Goal: Transaction & Acquisition: Purchase product/service

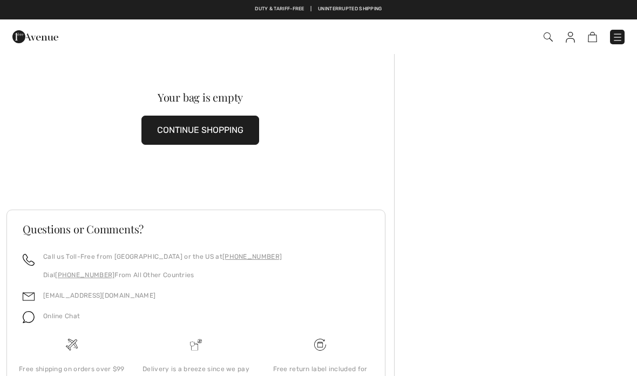
click at [212, 130] on button "CONTINUE SHOPPING" at bounding box center [201, 130] width 118 height 29
click at [218, 127] on button "CONTINUE SHOPPING" at bounding box center [201, 130] width 118 height 29
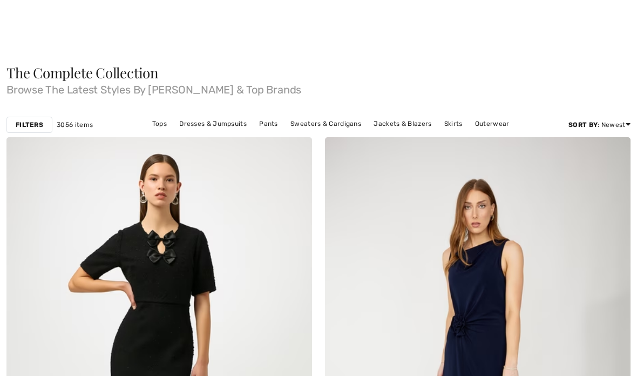
checkbox input "true"
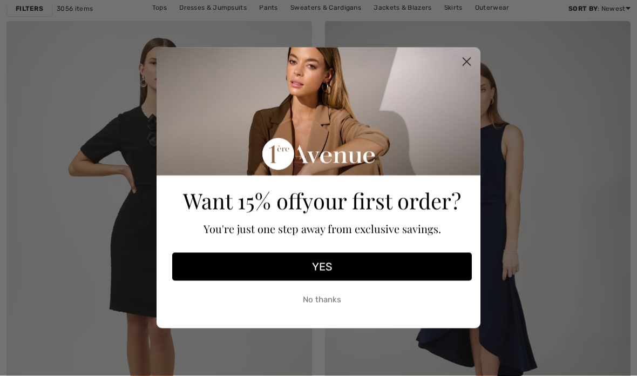
click at [475, 71] on circle "Close dialog" at bounding box center [467, 62] width 18 height 18
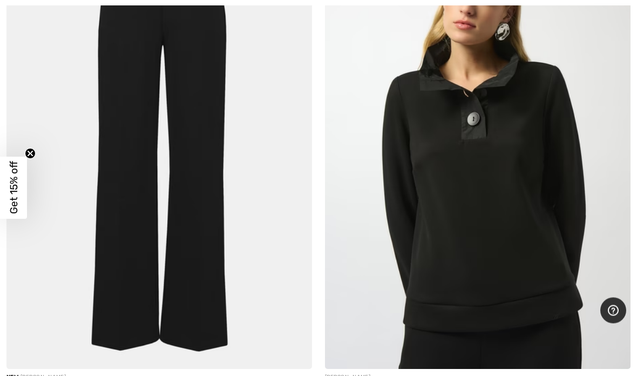
scroll to position [5927, 0]
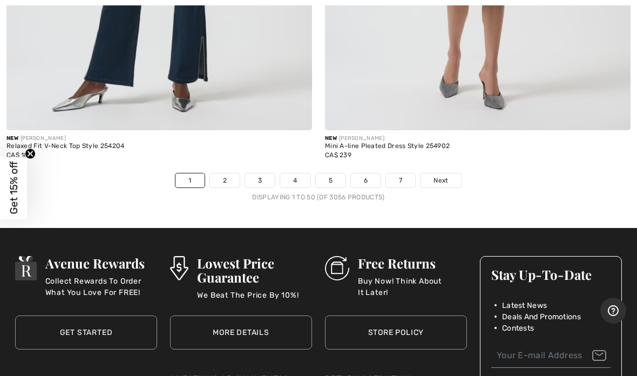
scroll to position [13234, 0]
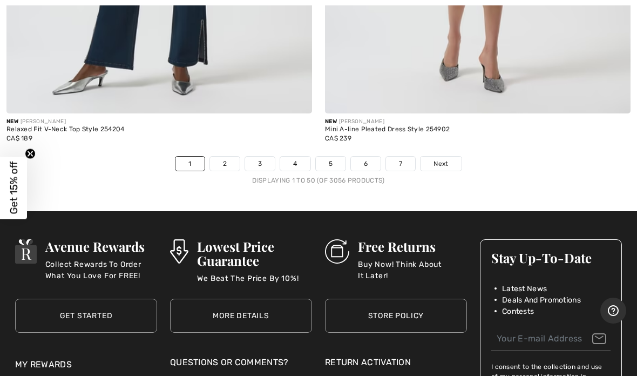
click at [448, 159] on span "Next" at bounding box center [441, 164] width 15 height 10
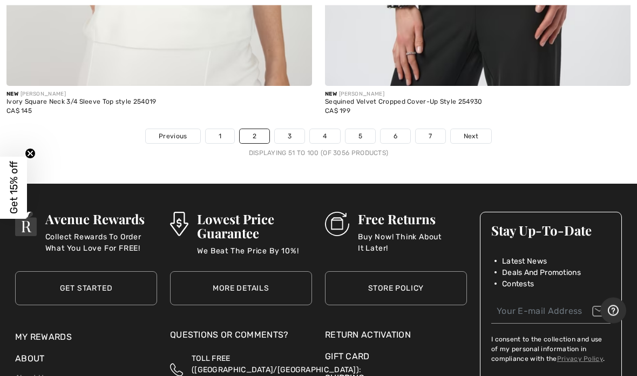
scroll to position [13208, 0]
click at [470, 131] on span "Next" at bounding box center [471, 136] width 15 height 10
click at [480, 129] on link "Next" at bounding box center [471, 136] width 41 height 14
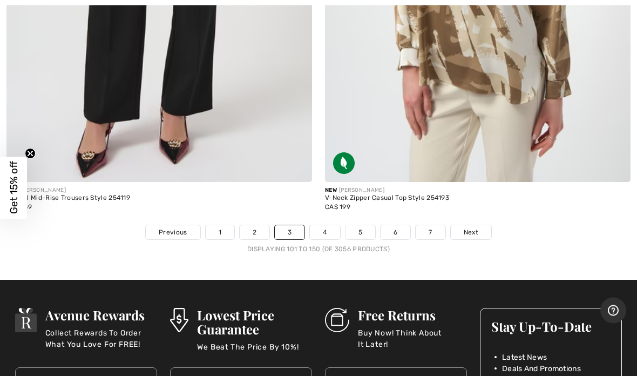
scroll to position [13022, 0]
click at [468, 227] on span "Next" at bounding box center [471, 232] width 15 height 10
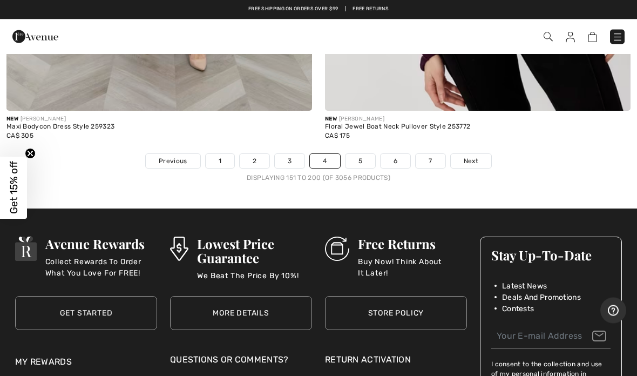
scroll to position [12969, 0]
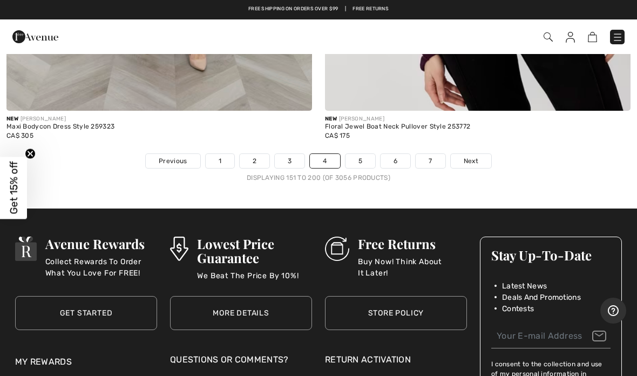
click at [473, 156] on link "Next" at bounding box center [471, 161] width 41 height 14
click at [471, 156] on link "Next" at bounding box center [471, 161] width 41 height 14
click at [468, 156] on span "Next" at bounding box center [471, 161] width 15 height 10
click at [471, 156] on span "Next" at bounding box center [471, 161] width 15 height 10
click at [472, 156] on span "Next" at bounding box center [471, 161] width 15 height 10
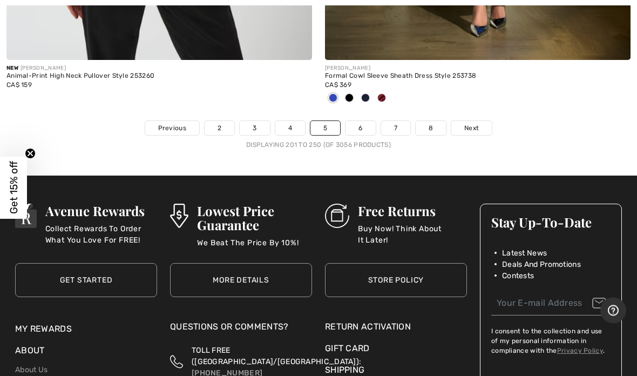
scroll to position [13251, 0]
click at [474, 123] on span "Next" at bounding box center [472, 128] width 15 height 10
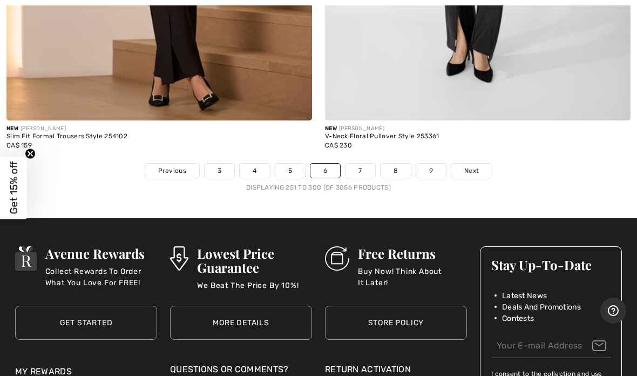
scroll to position [13136, 0]
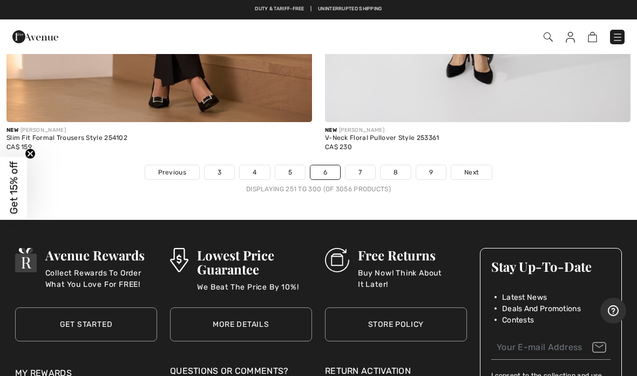
click at [473, 168] on link "Next" at bounding box center [472, 172] width 41 height 14
click at [476, 167] on span "Next" at bounding box center [472, 172] width 15 height 10
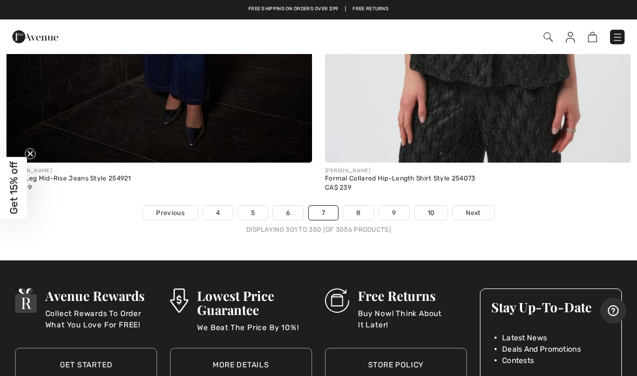
scroll to position [13095, 0]
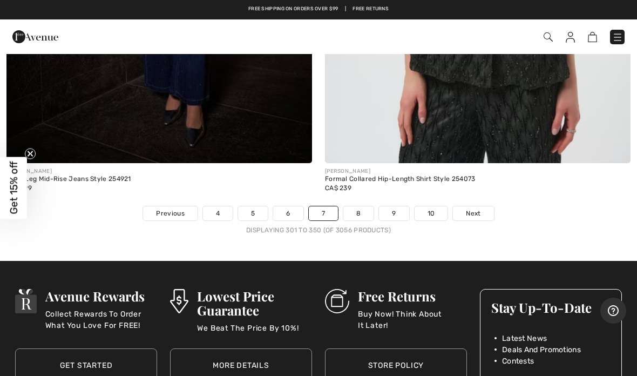
click at [476, 209] on span "Next" at bounding box center [473, 214] width 15 height 10
click at [474, 209] on span "Next" at bounding box center [473, 214] width 15 height 10
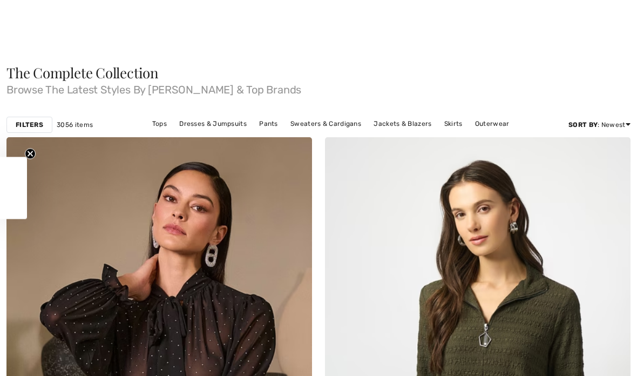
checkbox input "true"
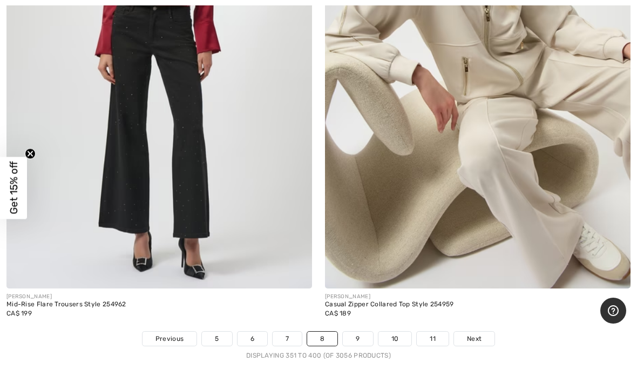
scroll to position [13056, 0]
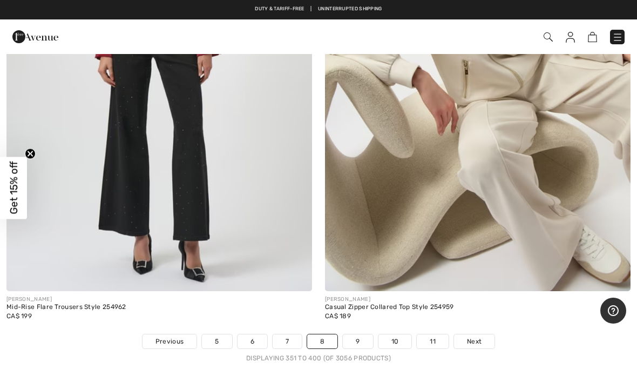
click at [479, 338] on link "Next" at bounding box center [474, 341] width 41 height 14
click at [476, 334] on link "Next" at bounding box center [474, 341] width 41 height 14
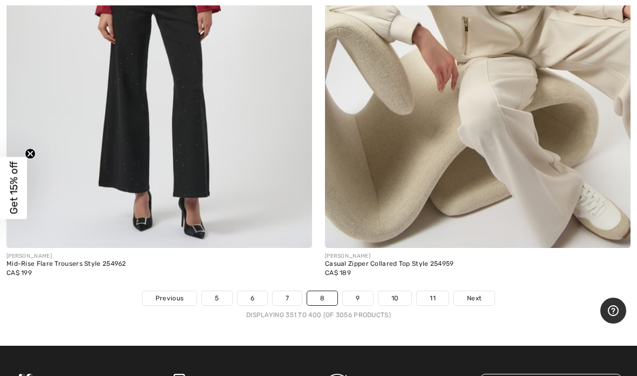
click at [484, 291] on link "Next" at bounding box center [474, 298] width 41 height 14
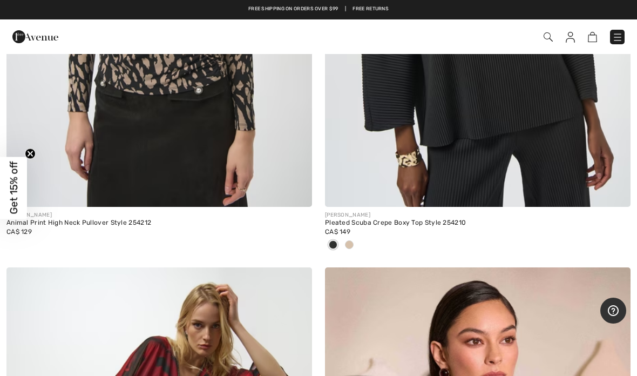
scroll to position [5601, 0]
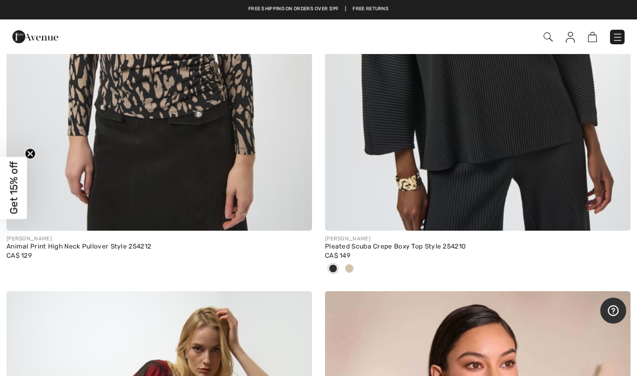
click at [355, 264] on div at bounding box center [349, 269] width 16 height 18
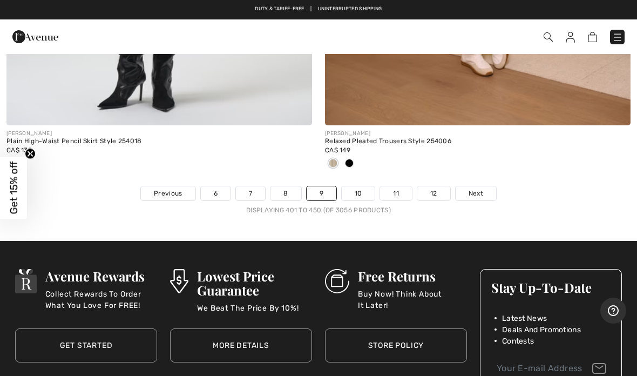
scroll to position [13100, 0]
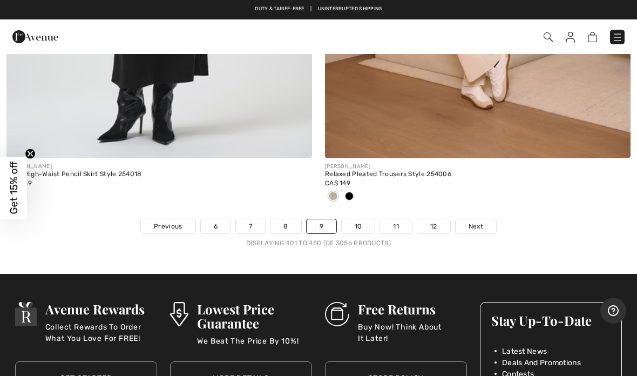
click at [482, 221] on span "Next" at bounding box center [476, 226] width 15 height 10
click at [485, 220] on link "Next" at bounding box center [476, 226] width 41 height 14
click at [476, 221] on span "Next" at bounding box center [476, 226] width 15 height 10
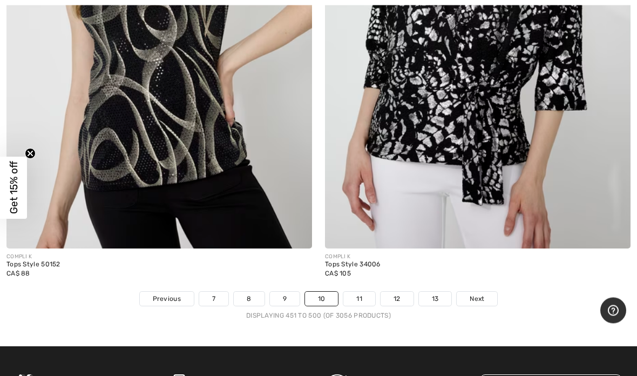
scroll to position [13009, 0]
click at [483, 294] on span "Next" at bounding box center [477, 299] width 15 height 10
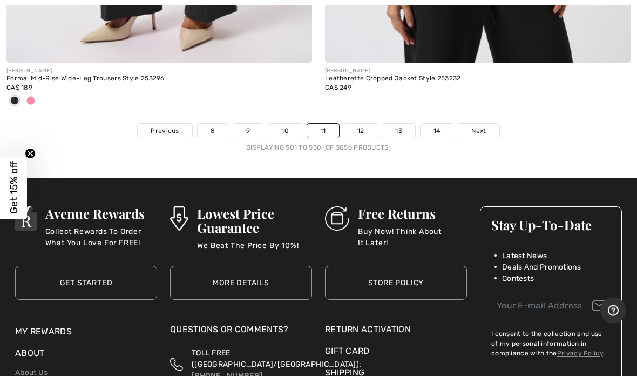
scroll to position [13285, 0]
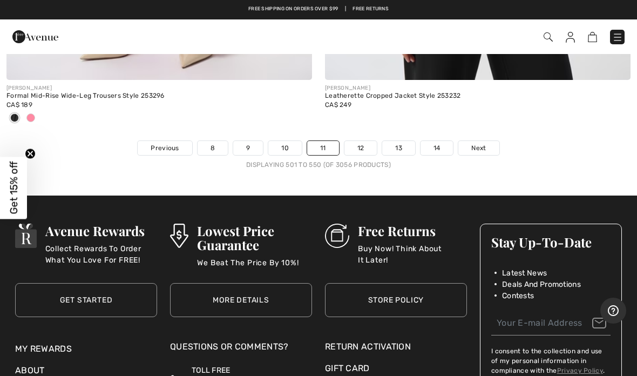
click at [475, 143] on span "Next" at bounding box center [479, 148] width 15 height 10
click at [480, 143] on span "Next" at bounding box center [479, 148] width 15 height 10
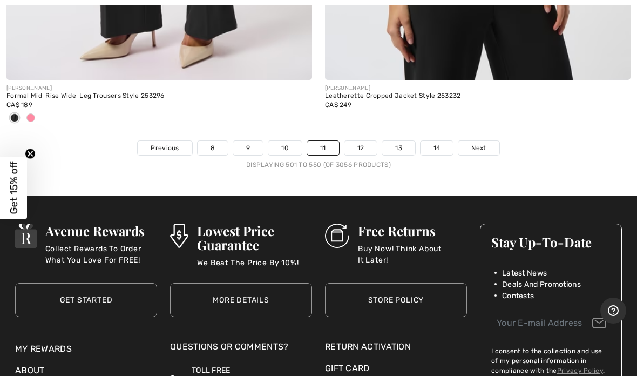
click at [481, 141] on link "Next" at bounding box center [479, 148] width 41 height 14
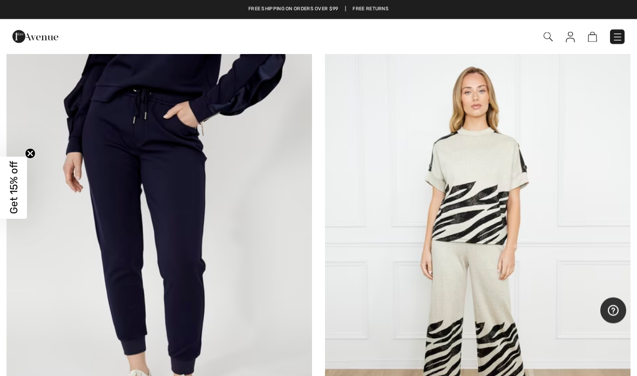
scroll to position [3243, 0]
click at [209, 247] on img at bounding box center [159, 248] width 306 height 459
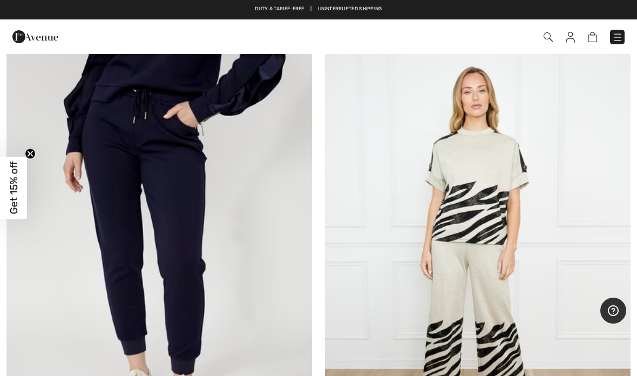
click at [110, 200] on img at bounding box center [159, 248] width 306 height 459
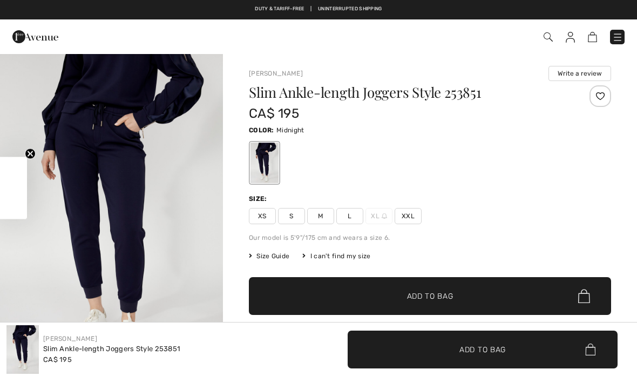
checkbox input "true"
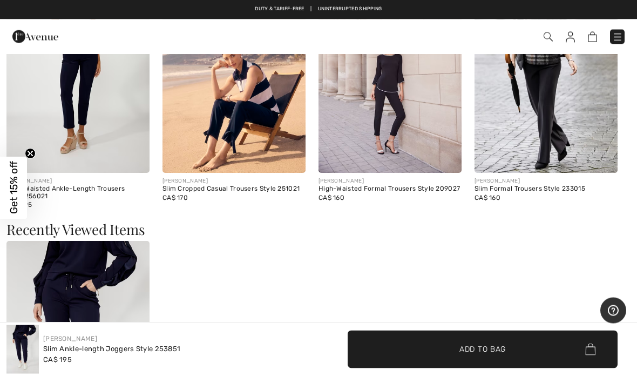
scroll to position [1372, 0]
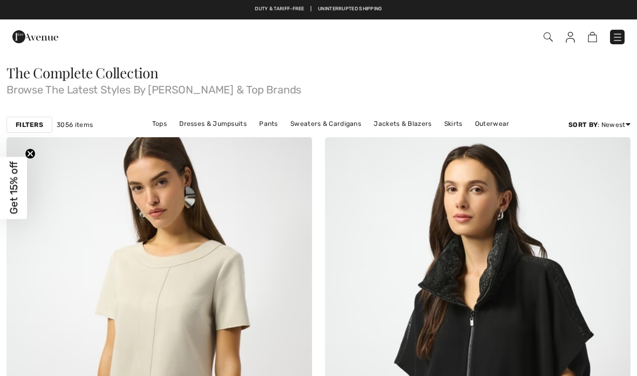
checkbox input "true"
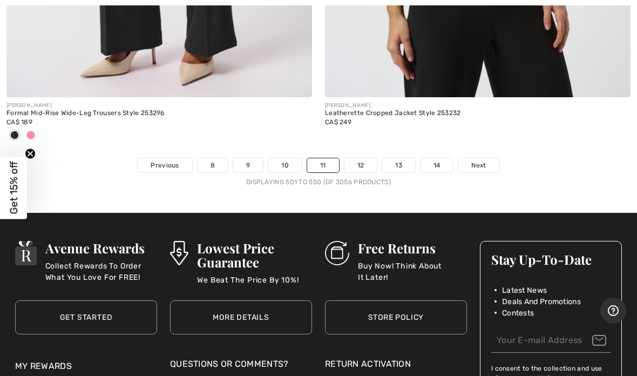
scroll to position [13277, 0]
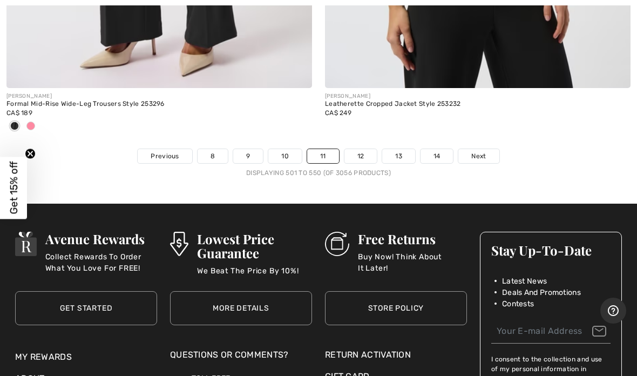
click at [467, 151] on link "Next" at bounding box center [479, 156] width 41 height 14
click at [433, 149] on link "14" at bounding box center [437, 156] width 33 height 14
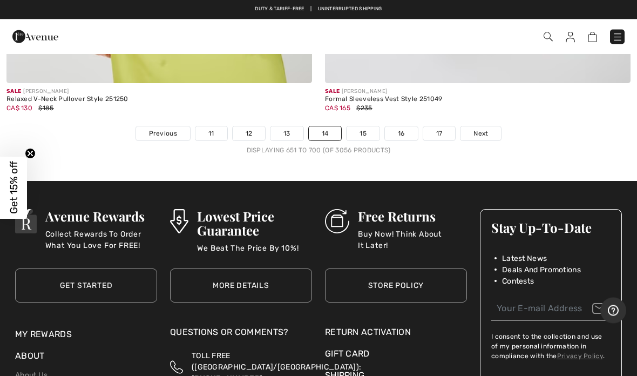
scroll to position [13157, 0]
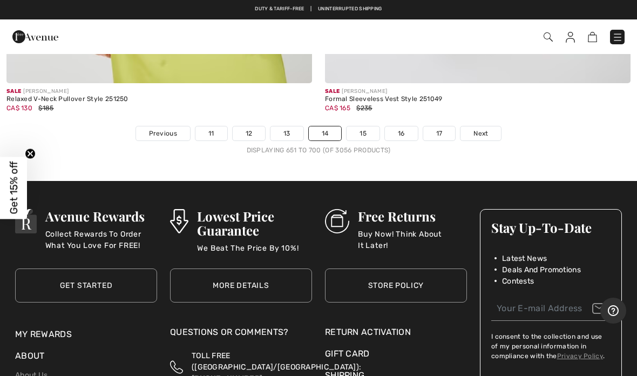
click at [287, 126] on link "13" at bounding box center [287, 133] width 33 height 14
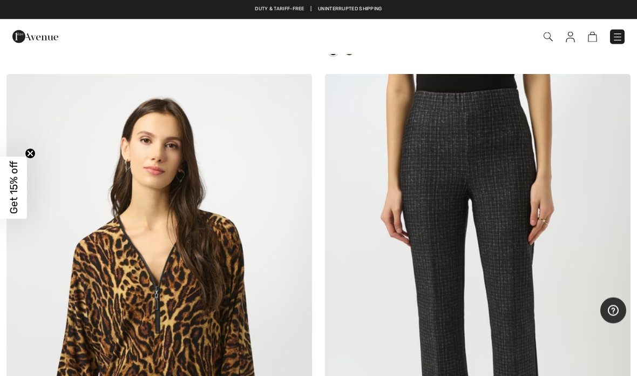
scroll to position [11610, 0]
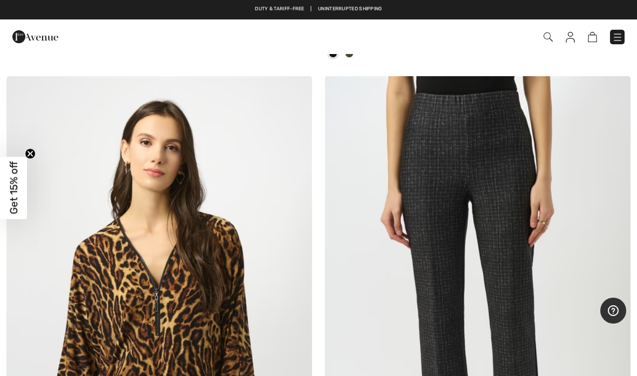
click at [548, 41] on img at bounding box center [548, 36] width 9 height 9
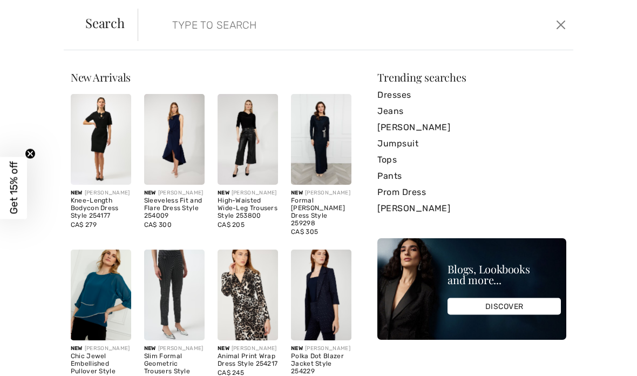
click at [395, 176] on link "Pants" at bounding box center [472, 176] width 189 height 16
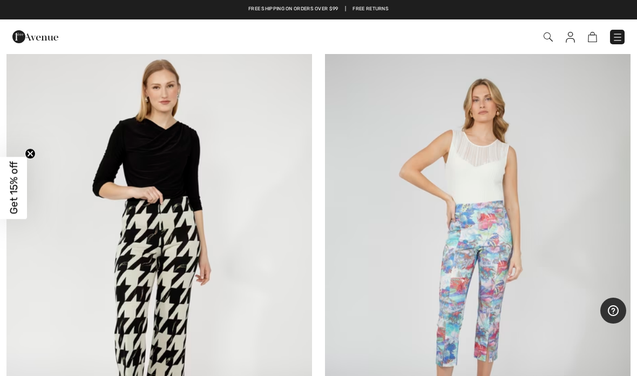
scroll to position [12181, 0]
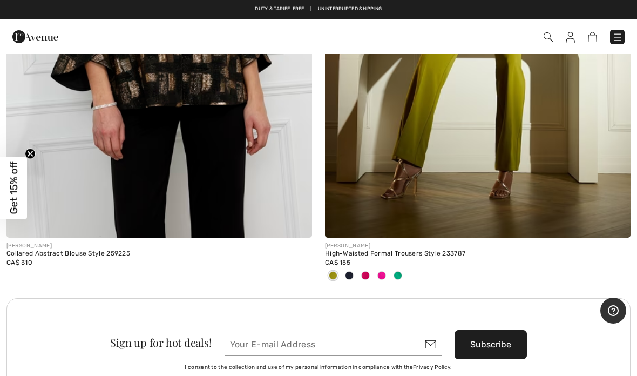
scroll to position [12351, 0]
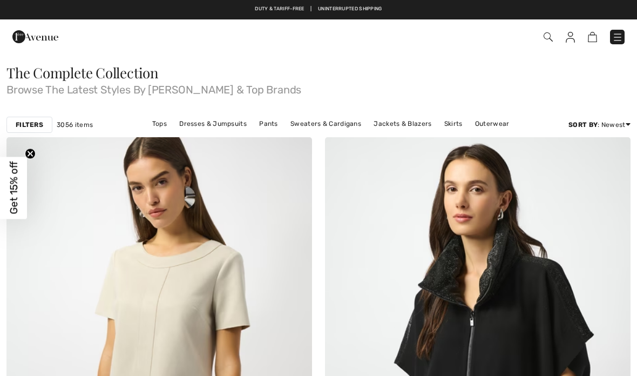
checkbox input "true"
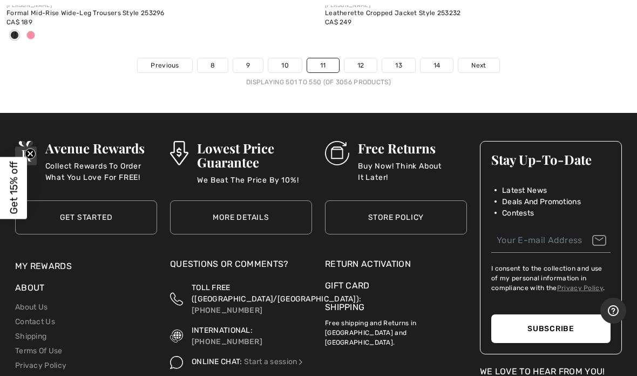
scroll to position [13372, 0]
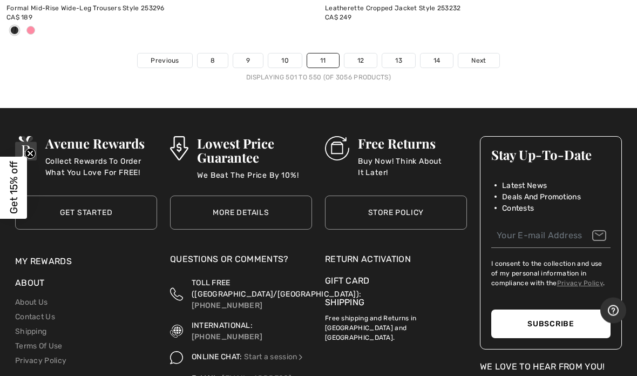
click at [436, 54] on link "14" at bounding box center [437, 61] width 33 height 14
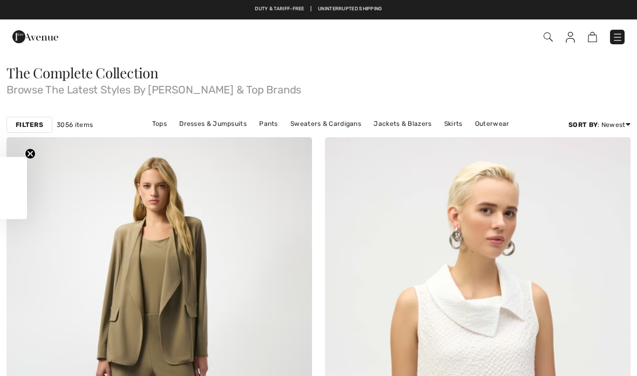
checkbox input "true"
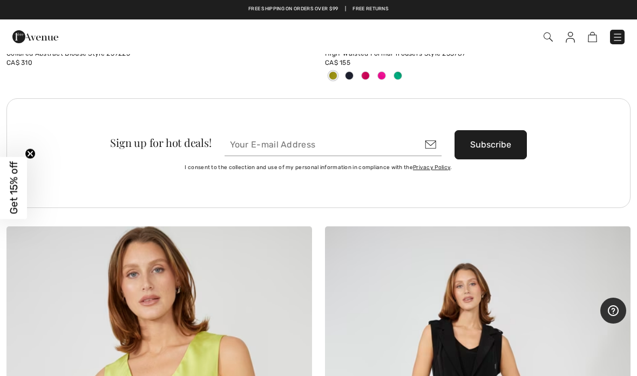
scroll to position [12555, 0]
click at [544, 36] on img at bounding box center [548, 36] width 9 height 9
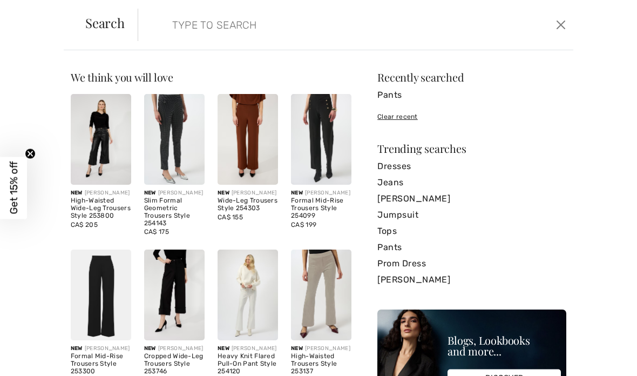
scroll to position [0, 0]
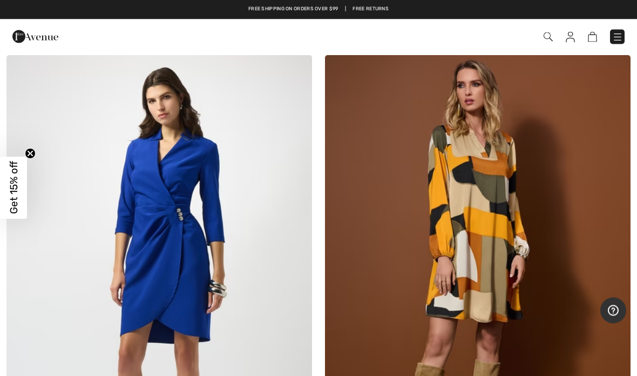
scroll to position [11701, 0]
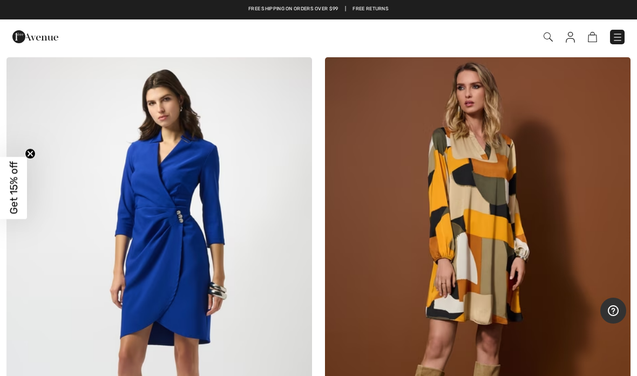
click at [596, 39] on img at bounding box center [592, 37] width 9 height 10
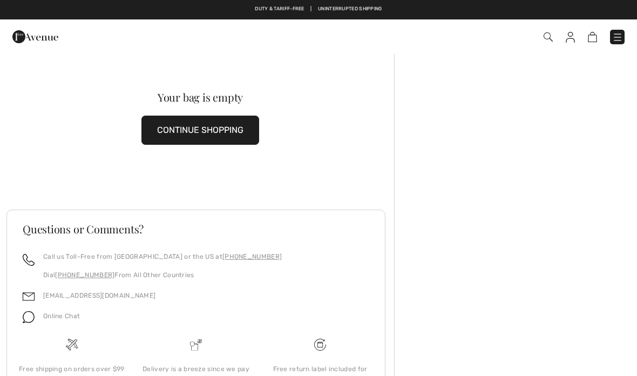
click at [567, 38] on img at bounding box center [570, 37] width 9 height 11
click at [574, 32] on img at bounding box center [570, 37] width 9 height 11
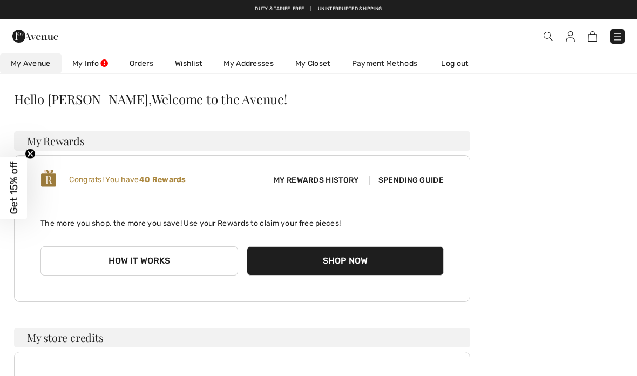
scroll to position [27, 0]
click at [330, 269] on button "Shop Now" at bounding box center [346, 261] width 198 height 29
click at [344, 261] on button "Shop Now" at bounding box center [346, 261] width 198 height 29
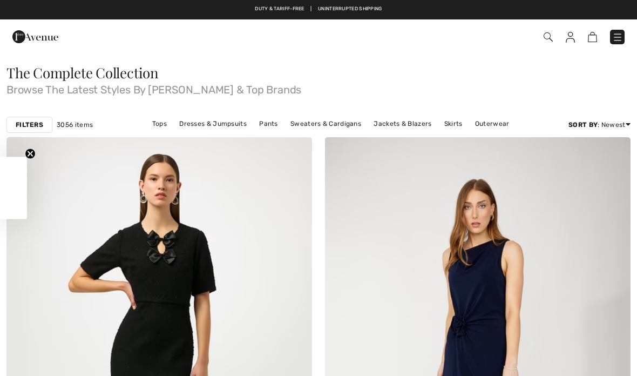
checkbox input "true"
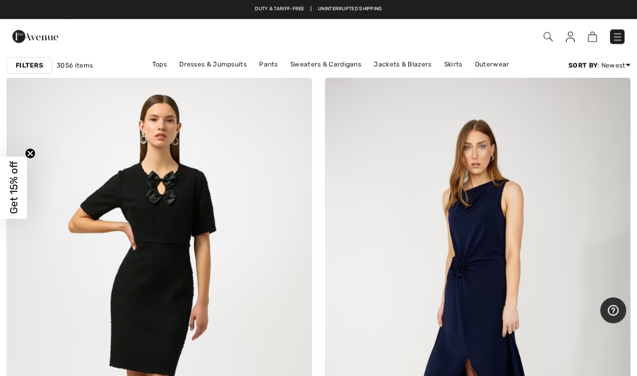
scroll to position [59, 0]
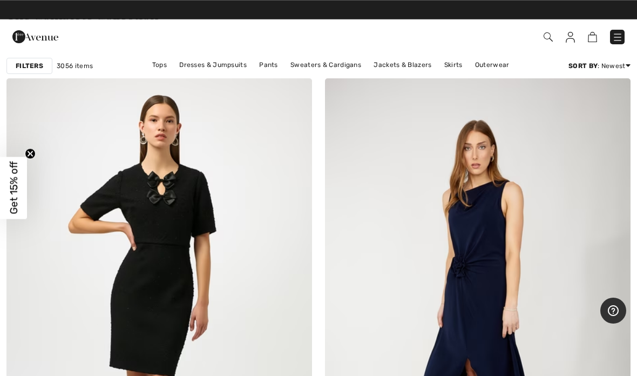
click at [266, 70] on link "Pants" at bounding box center [269, 65] width 30 height 14
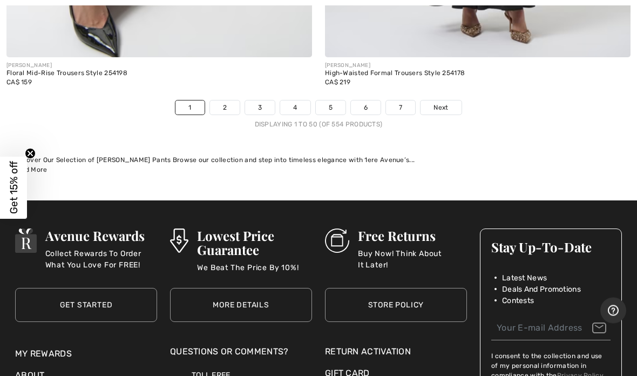
scroll to position [13240, 0]
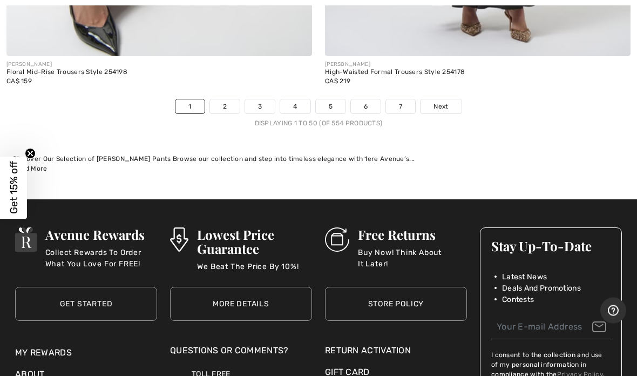
click at [439, 102] on span "Next" at bounding box center [441, 107] width 15 height 10
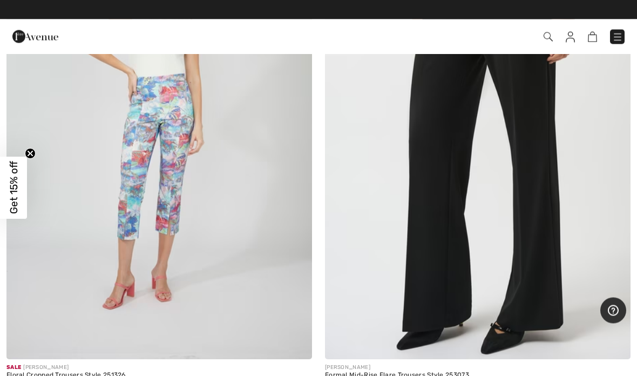
scroll to position [1260, 0]
